Goal: Communication & Community: Answer question/provide support

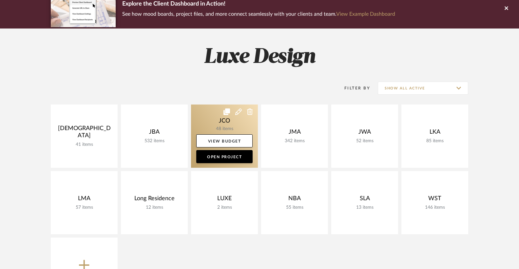
scroll to position [59, 0]
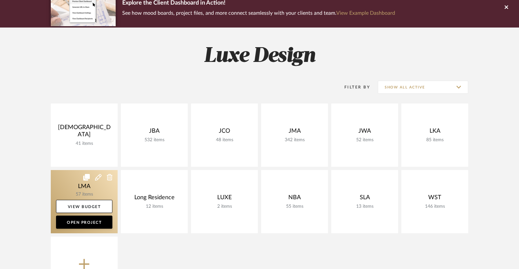
click at [83, 199] on link at bounding box center [84, 201] width 67 height 63
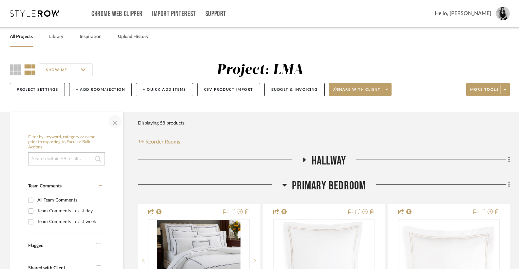
click at [115, 122] on span "button" at bounding box center [115, 122] width 16 height 16
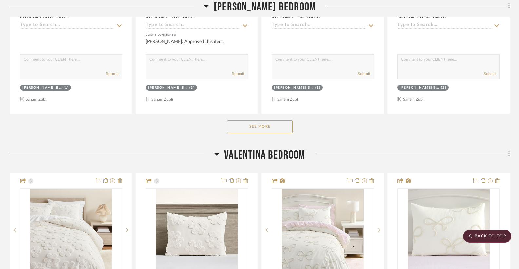
scroll to position [1046, 0]
click at [270, 127] on button "See More" at bounding box center [260, 126] width 66 height 13
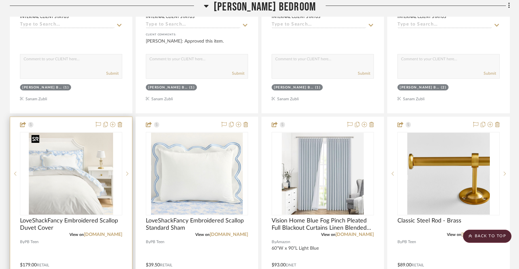
click at [84, 169] on img "0" at bounding box center [71, 174] width 85 height 82
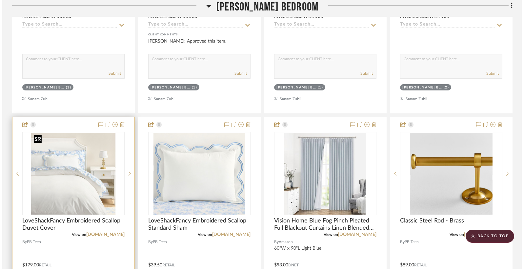
scroll to position [0, 0]
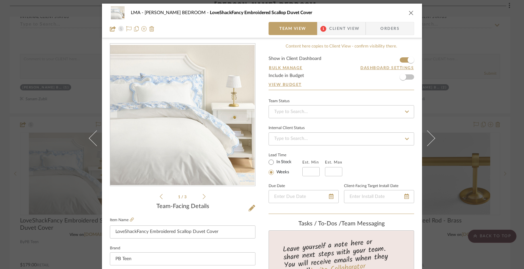
click at [329, 29] on span "Client View" at bounding box center [344, 28] width 30 height 13
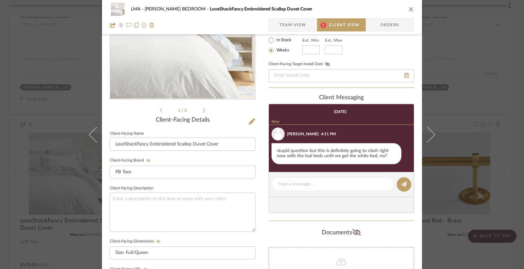
scroll to position [94, 0]
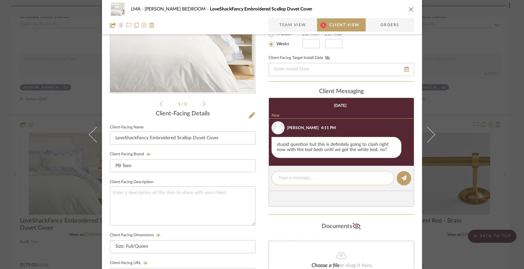
click at [306, 180] on textarea at bounding box center [332, 178] width 109 height 7
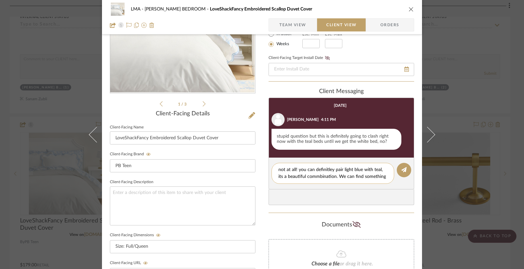
scroll to position [0, 0]
click at [279, 171] on textarea "not at all! you can definitley pair light blue with teal, its a beautiful commb…" at bounding box center [332, 177] width 109 height 21
click at [300, 170] on textarea "Not at all! you can definitely pair light blue with teal, its a beautiful commb…" at bounding box center [332, 177] width 109 height 21
click at [383, 187] on textarea "Not at all! You can definitely pair light blue with teal, its a beautiful combi…" at bounding box center [332, 177] width 109 height 21
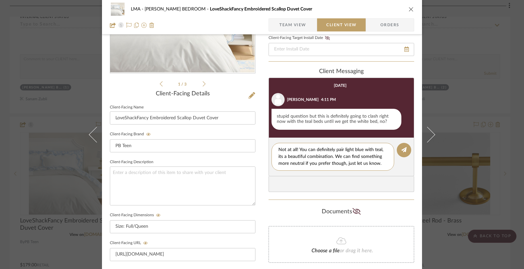
scroll to position [119, 0]
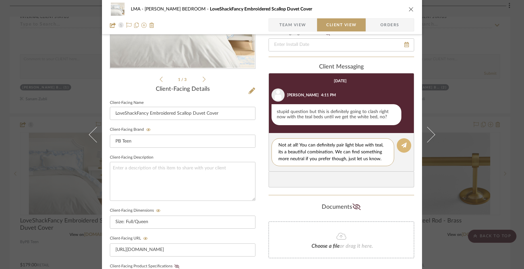
type textarea "Not at all! You can definitely pair light blue with teal, its a beautiful combi…"
click at [398, 151] on button at bounding box center [404, 145] width 14 height 14
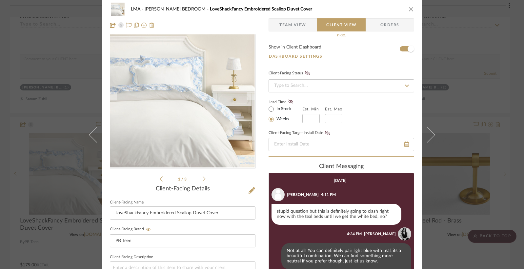
scroll to position [0, 0]
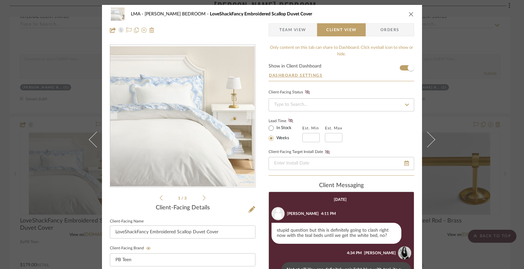
click at [409, 13] on icon "close" at bounding box center [411, 13] width 5 height 5
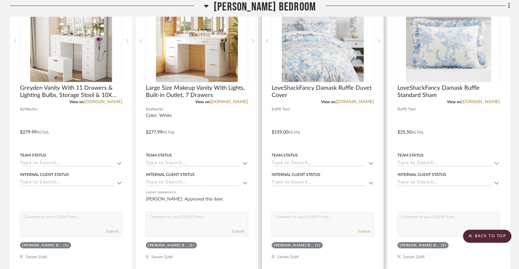
scroll to position [797, 0]
